Goal: Transaction & Acquisition: Purchase product/service

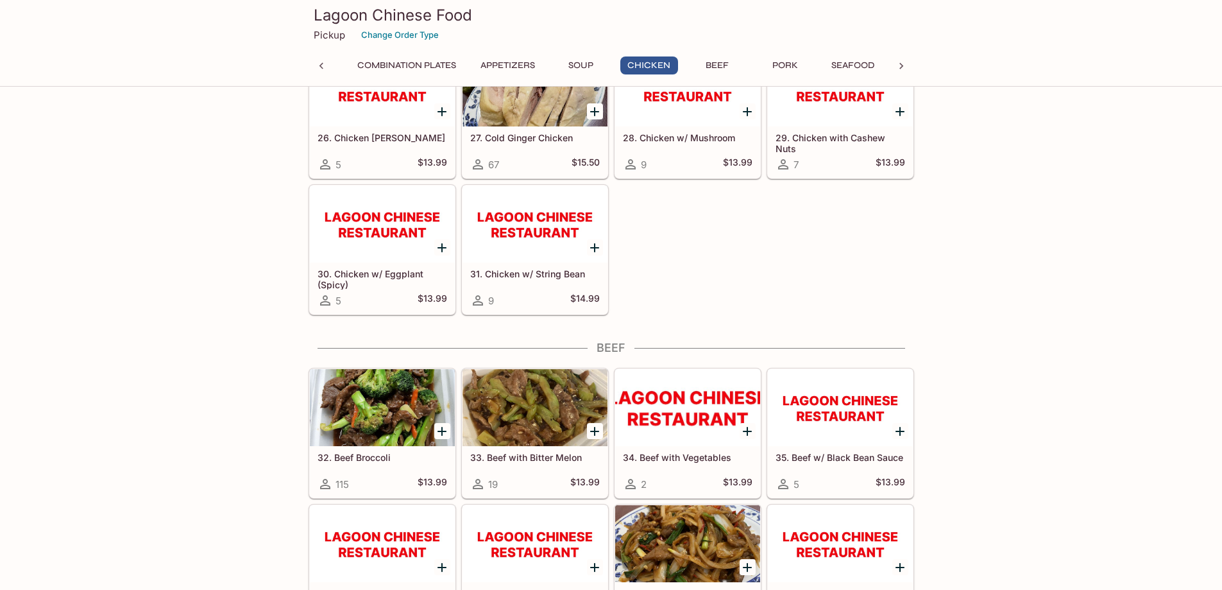
scroll to position [1772, 0]
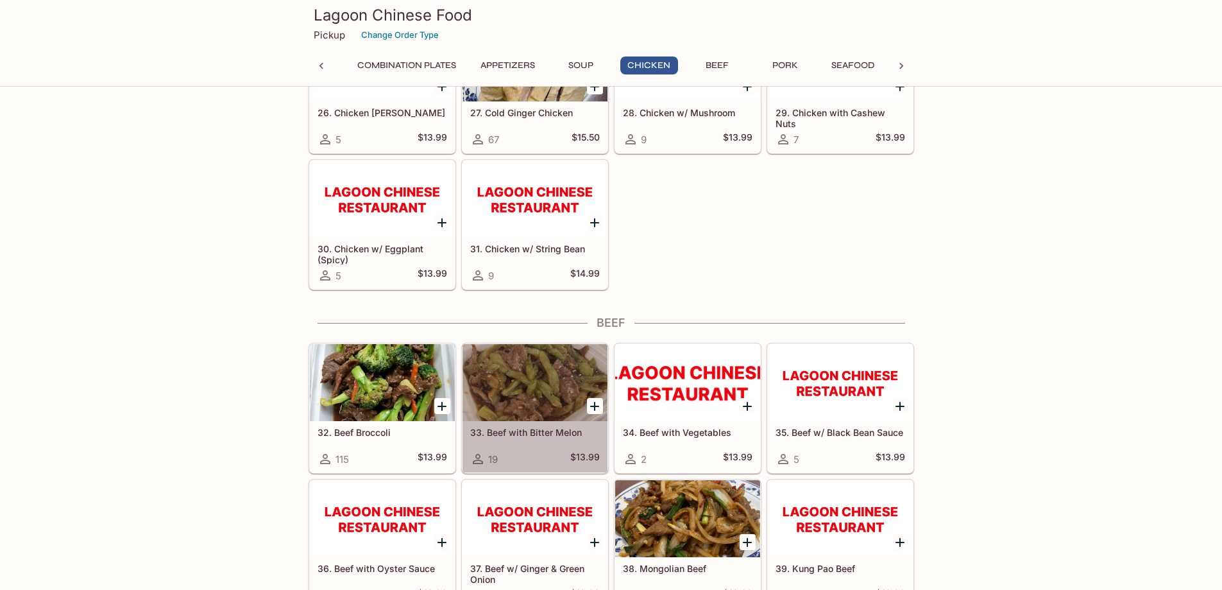
click at [536, 398] on div at bounding box center [535, 382] width 145 height 77
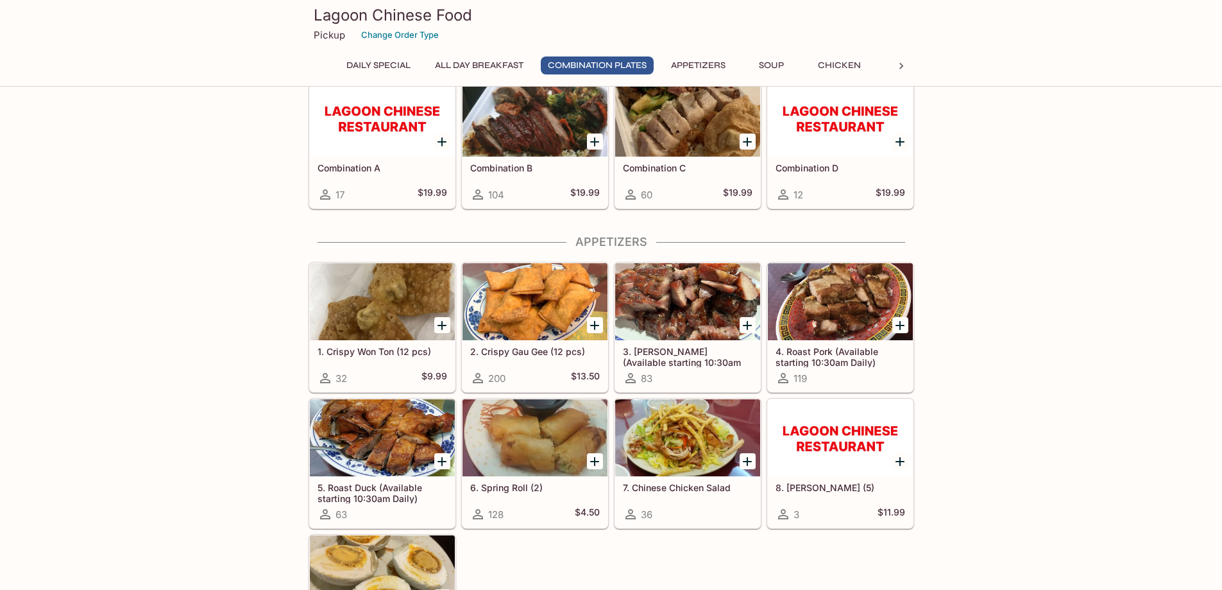
scroll to position [405, 0]
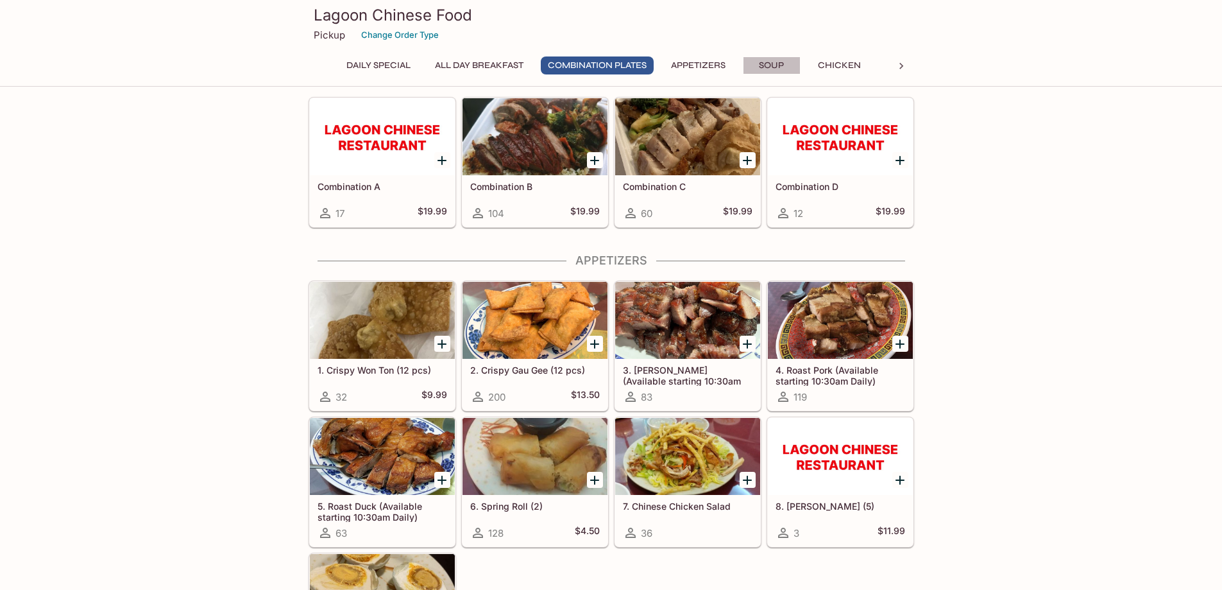
click at [787, 65] on button "Soup" at bounding box center [772, 65] width 58 height 18
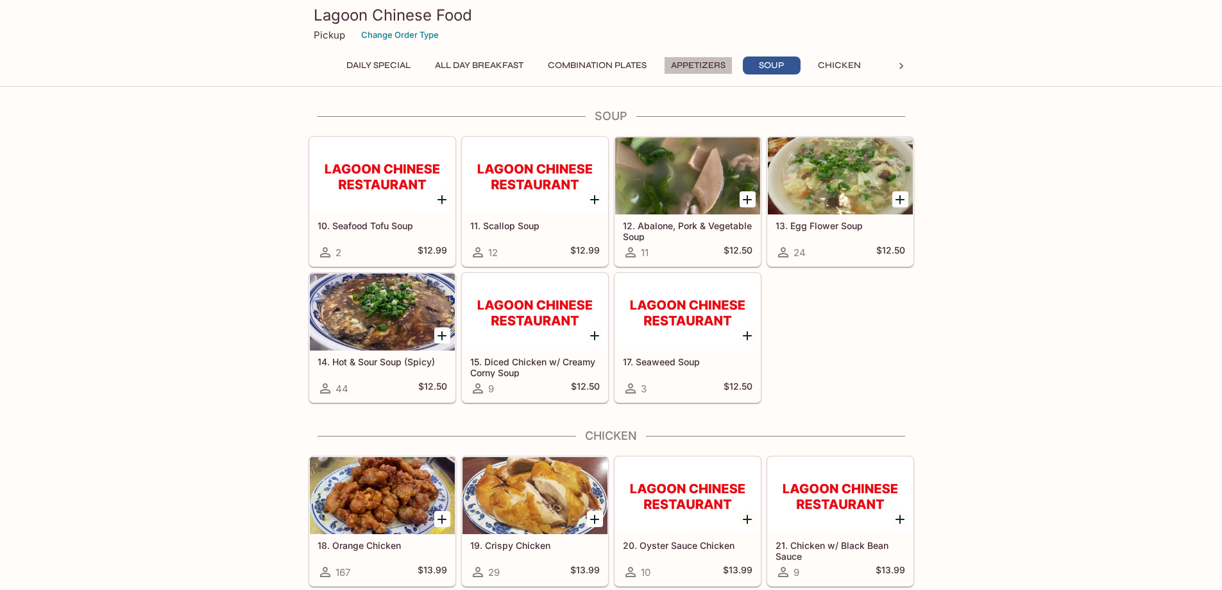
click at [702, 69] on button "Appetizers" at bounding box center [698, 65] width 69 height 18
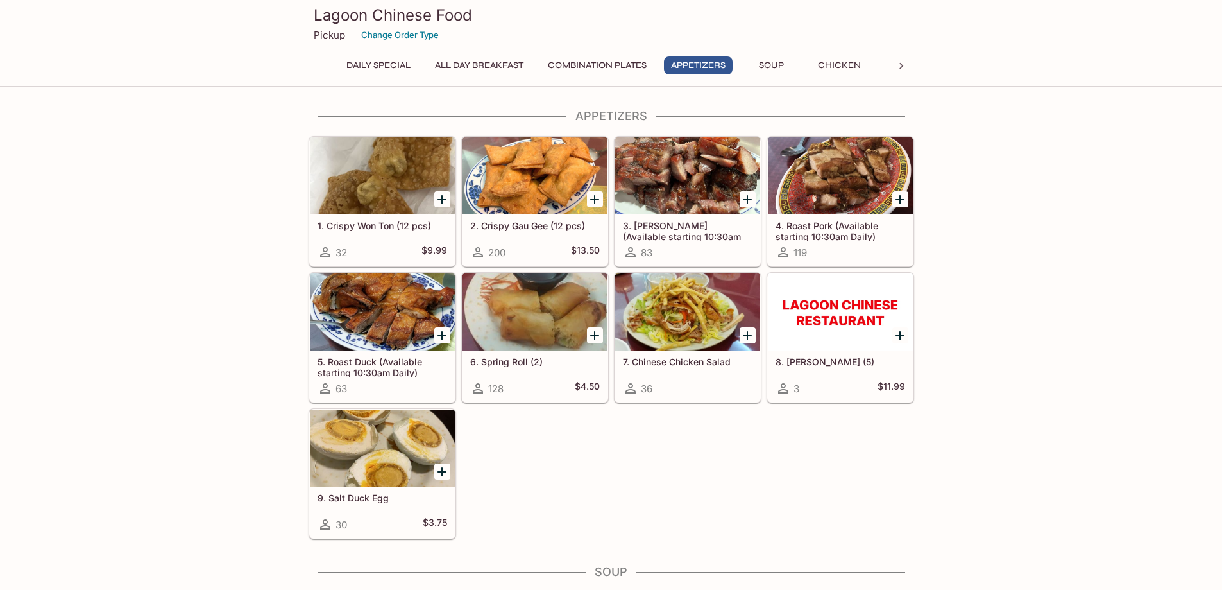
click at [773, 67] on button "Soup" at bounding box center [772, 65] width 58 height 18
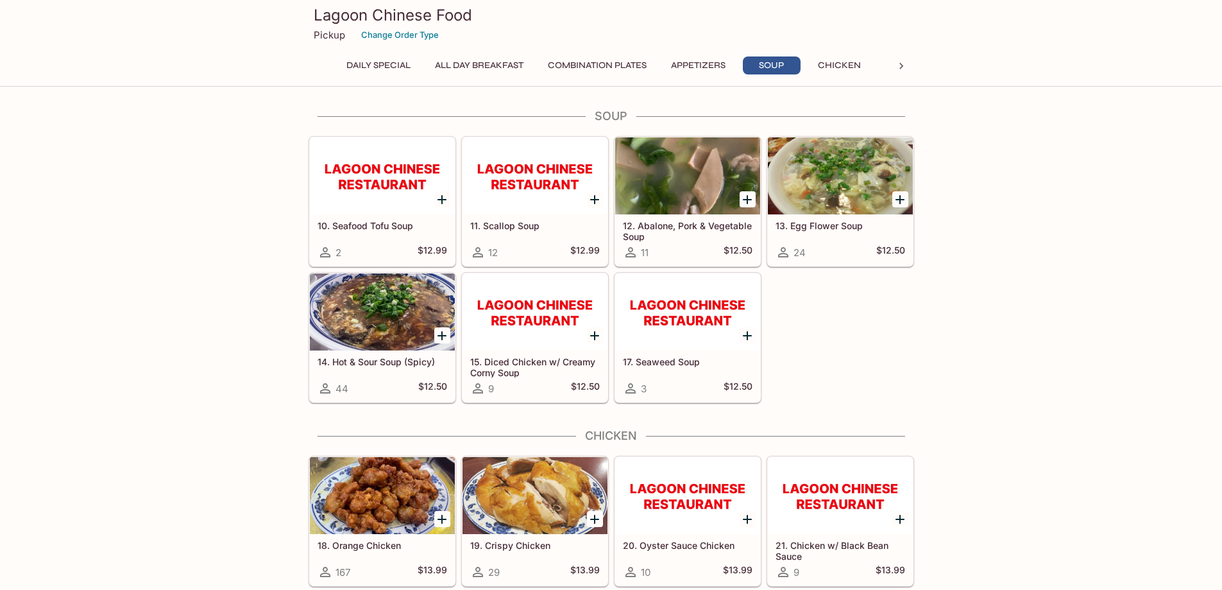
click at [851, 60] on button "Chicken" at bounding box center [840, 65] width 58 height 18
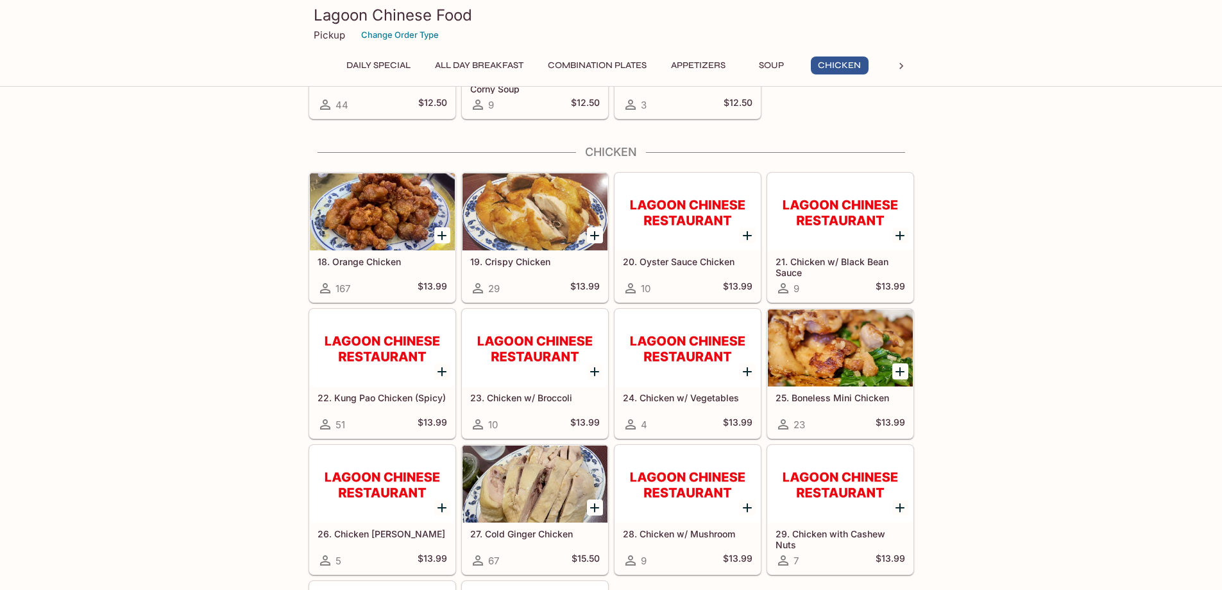
scroll to position [1324, 0]
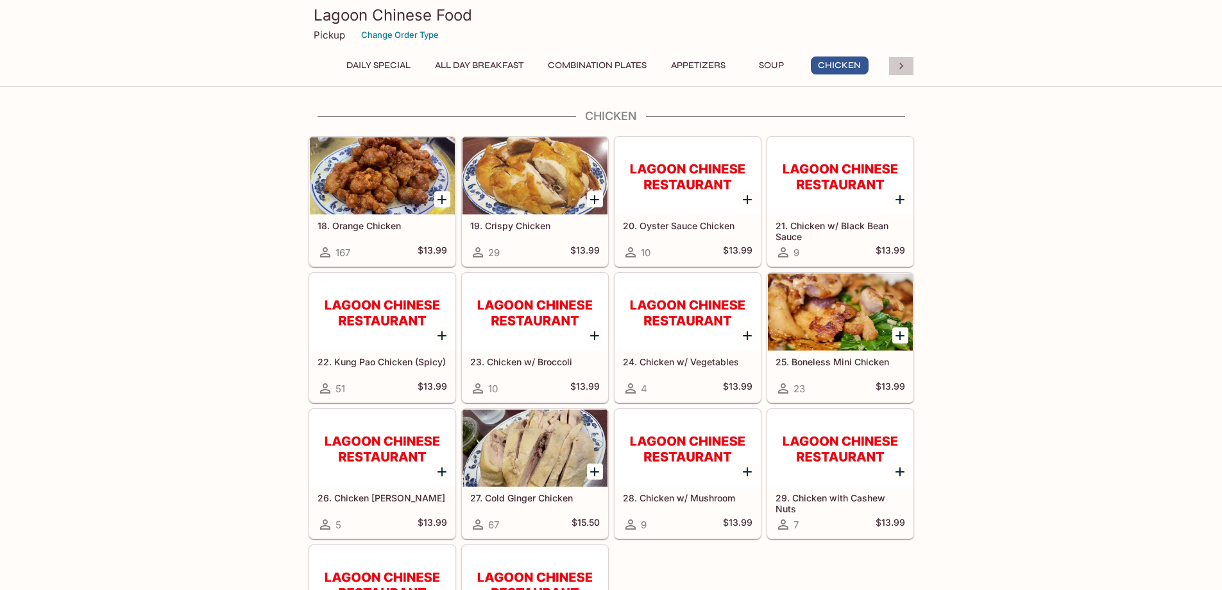
click at [902, 69] on icon at bounding box center [901, 66] width 13 height 13
click at [381, 66] on button "Beef" at bounding box center [375, 65] width 58 height 18
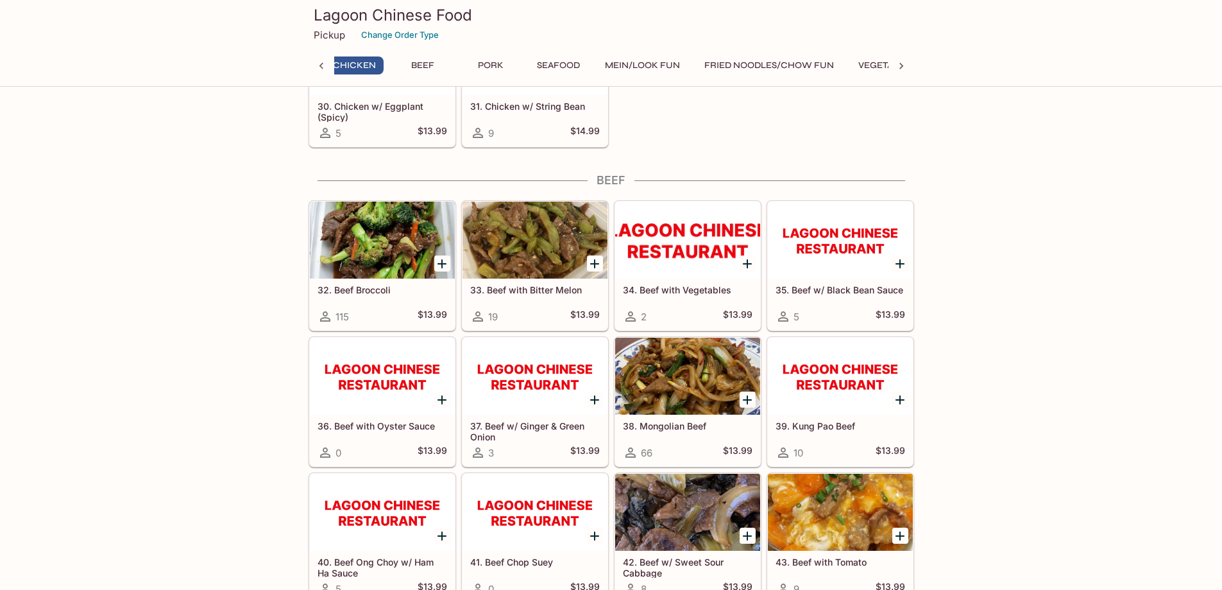
scroll to position [0, 483]
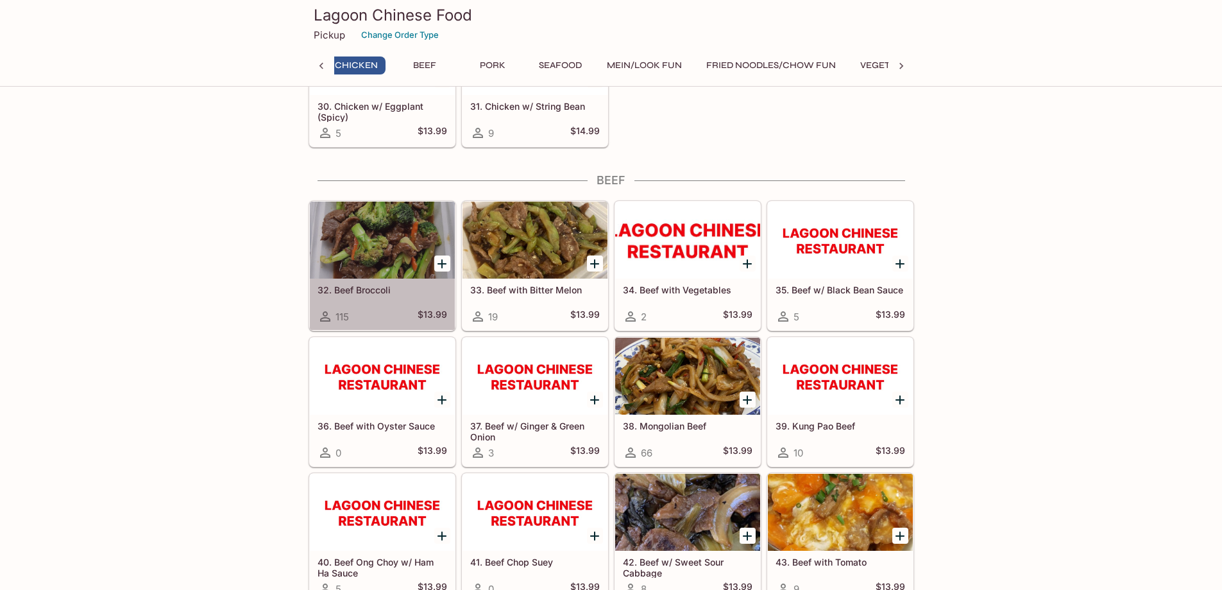
click at [362, 251] on div at bounding box center [382, 239] width 145 height 77
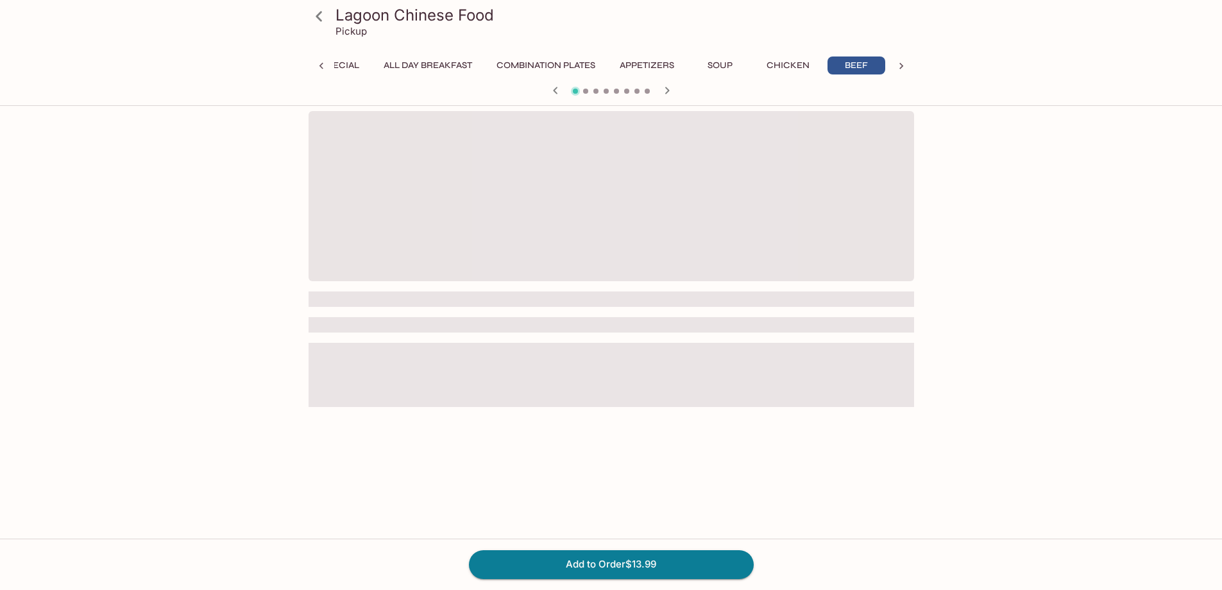
scroll to position [0, 55]
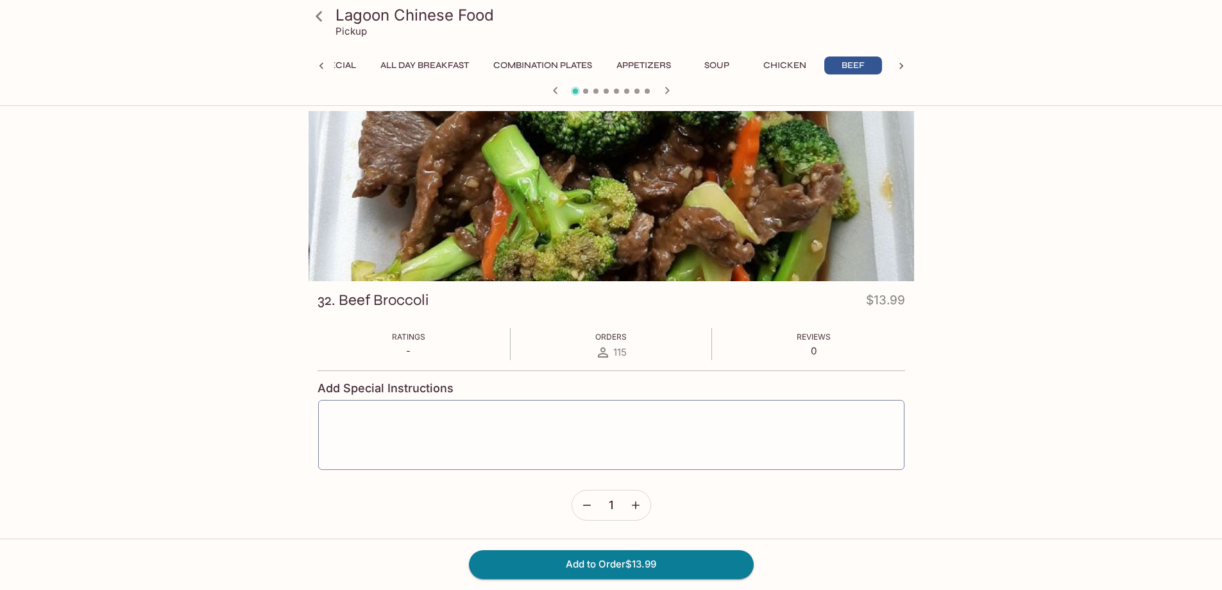
click at [316, 22] on icon at bounding box center [319, 16] width 22 height 22
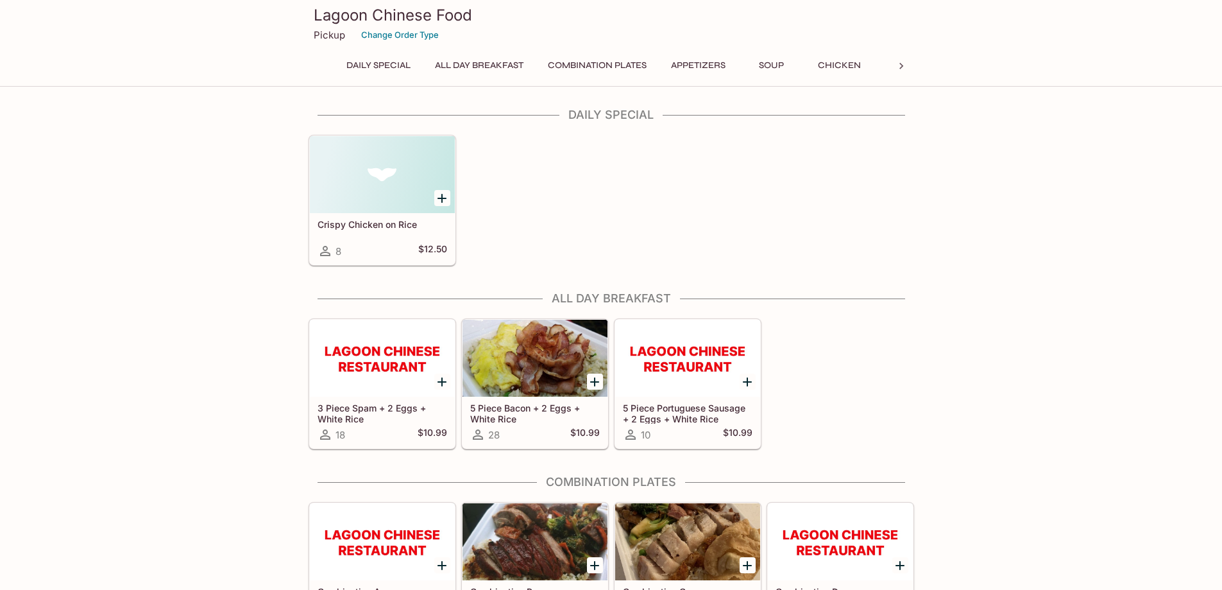
click at [577, 80] on div "Daily Special All Day Breakfast Combination Plates Appetizers Soup Chicken Beef…" at bounding box center [611, 69] width 554 height 26
click at [411, 51] on div "Lagoon Chinese Food Pickup Change Order Type Daily Special All Day Breakfast Co…" at bounding box center [611, 41] width 616 height 82
click at [895, 66] on icon at bounding box center [901, 66] width 13 height 13
click at [370, 65] on button "Beef" at bounding box center [375, 65] width 58 height 18
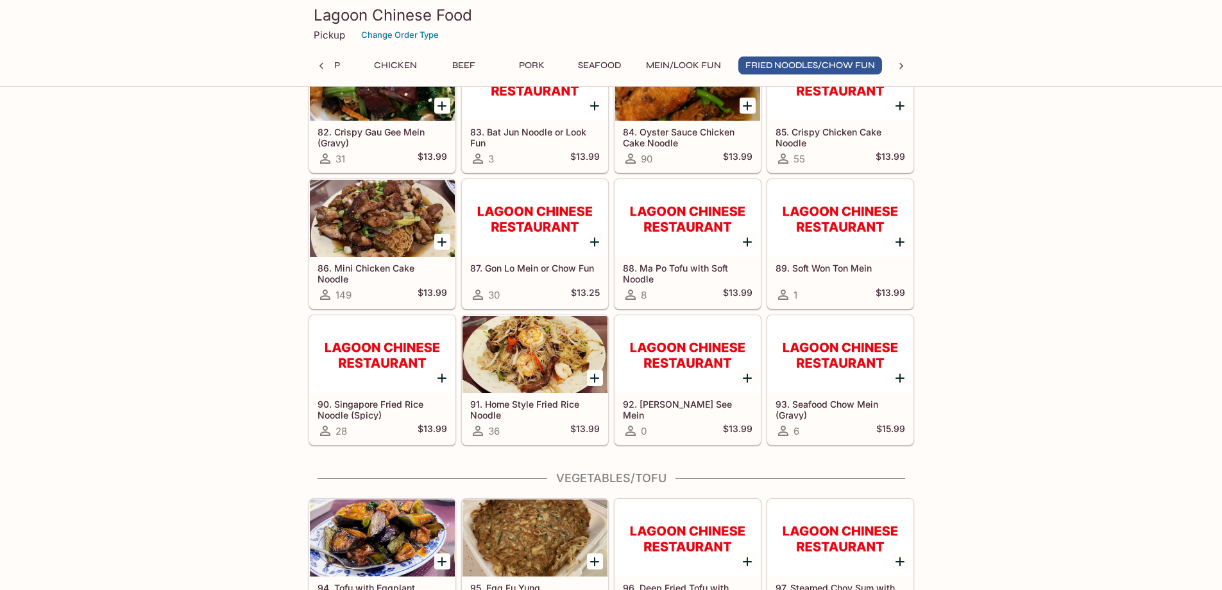
scroll to position [3969, 0]
